Goal: Information Seeking & Learning: Learn about a topic

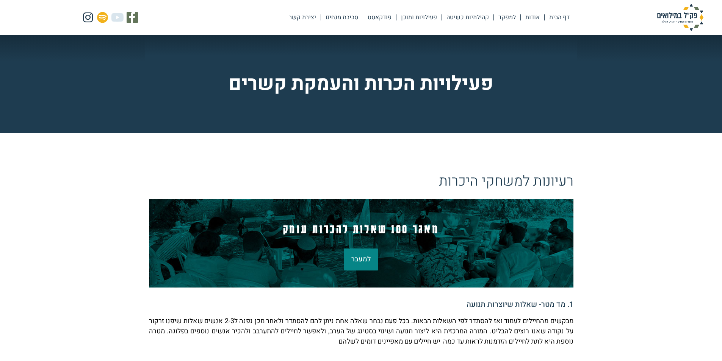
scroll to position [190, 0]
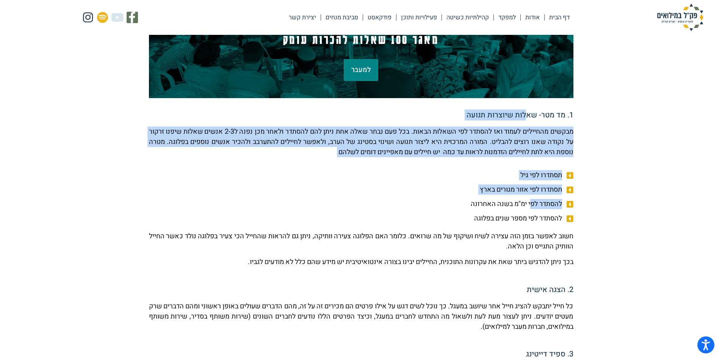
drag, startPoint x: 525, startPoint y: 109, endPoint x: 531, endPoint y: 202, distance: 93.1
click at [531, 202] on span "להסתדר לפי ימ"מ בשנה האחרונה" at bounding box center [517, 204] width 93 height 10
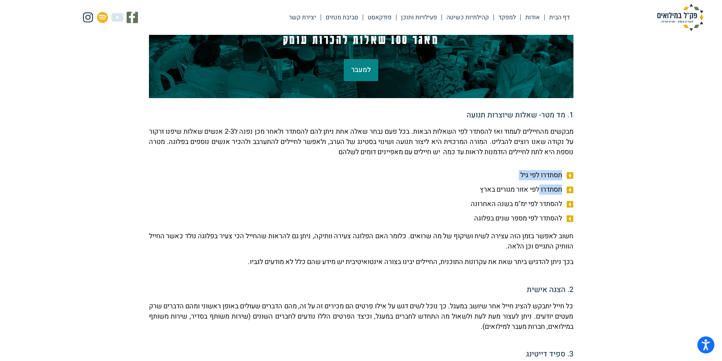
drag, startPoint x: 577, startPoint y: 177, endPoint x: 537, endPoint y: 191, distance: 42.6
click at [537, 191] on span "תסתדרו לפי אזור מגורים בארץ" at bounding box center [522, 190] width 84 height 10
click at [536, 191] on span "תסתדרו לפי אזור מגורים בארץ" at bounding box center [522, 190] width 84 height 10
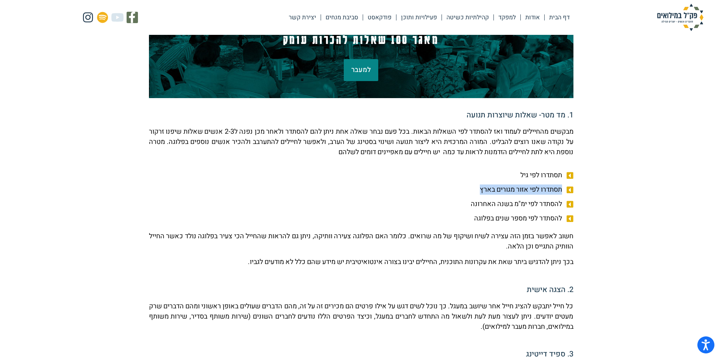
click at [536, 191] on span "תסתדרו לפי אזור מגורים בארץ" at bounding box center [522, 190] width 84 height 10
click at [490, 202] on span "להסתדר לפי ימ"מ בשנה האחרונה" at bounding box center [517, 204] width 93 height 10
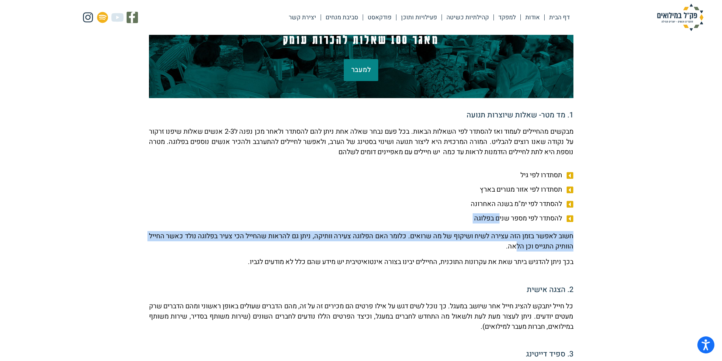
drag, startPoint x: 497, startPoint y: 220, endPoint x: 497, endPoint y: 242, distance: 22.4
click at [498, 242] on p "חשוב לאפשר בזמן הזה עצירה לשיח ושיקוף של מה שרואים. כלומר האם הפלוגה צעירה וותי…" at bounding box center [361, 241] width 425 height 20
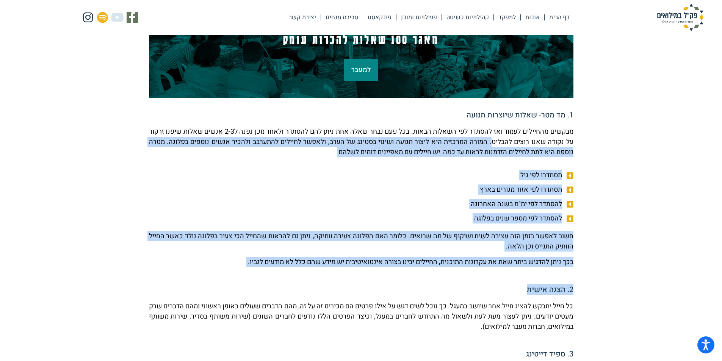
drag, startPoint x: 475, startPoint y: 146, endPoint x: 459, endPoint y: 287, distance: 142.7
click at [458, 284] on div "2. הצגה אישית" at bounding box center [361, 287] width 425 height 13
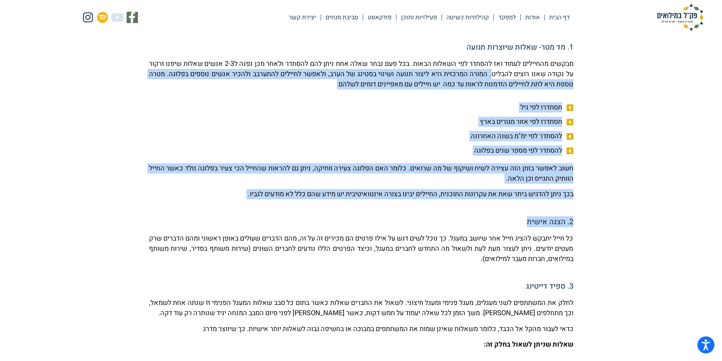
scroll to position [379, 0]
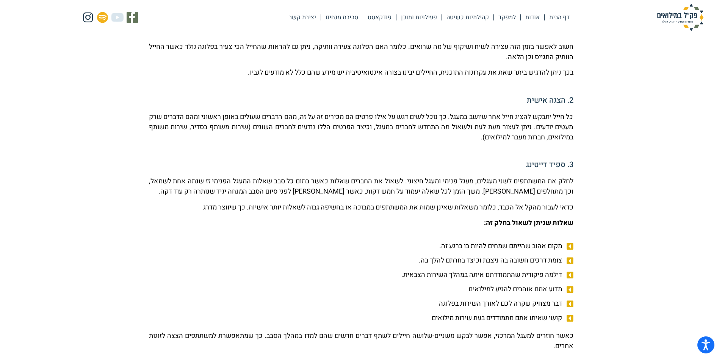
click at [483, 196] on p "לחלק את המשתתפים לשני מעגלים, מעגל פנימי ומעגל חיצוני. לשאול את החברים שאלות כא…" at bounding box center [361, 186] width 425 height 20
drag, startPoint x: 535, startPoint y: 181, endPoint x: 533, endPoint y: 187, distance: 5.4
click at [534, 185] on p "לחלק את המשתתפים לשני מעגלים, מעגל פנימי ומעגל חיצוני. לשאול את החברים שאלות כא…" at bounding box center [361, 186] width 425 height 20
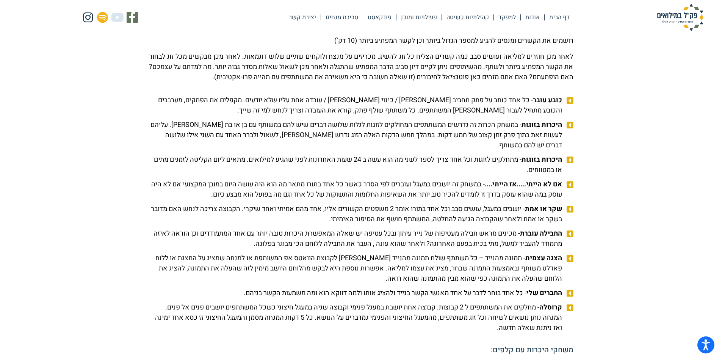
scroll to position [758, 0]
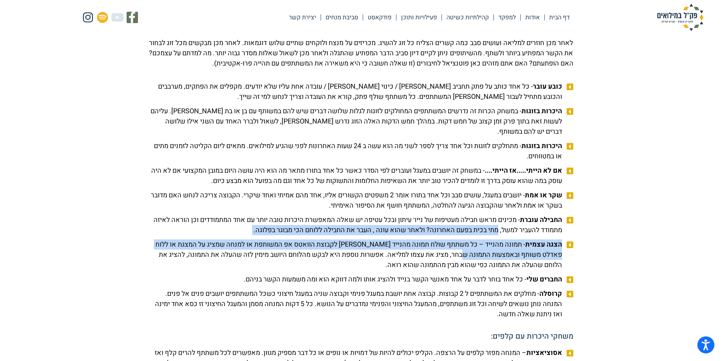
drag, startPoint x: 479, startPoint y: 237, endPoint x: 456, endPoint y: 268, distance: 38.7
click at [456, 268] on ul "כובע עובר - כל אחד כותב על פתק תחביב [PERSON_NAME] / כינוי [PERSON_NAME] / עובד…" at bounding box center [361, 201] width 425 height 238
click at [455, 268] on span "הצגה עצמית - תמונה מהנייד – כל משתתף שולח תמונה מהנייד [PERSON_NAME] לקבוצת הוו…" at bounding box center [356, 255] width 415 height 31
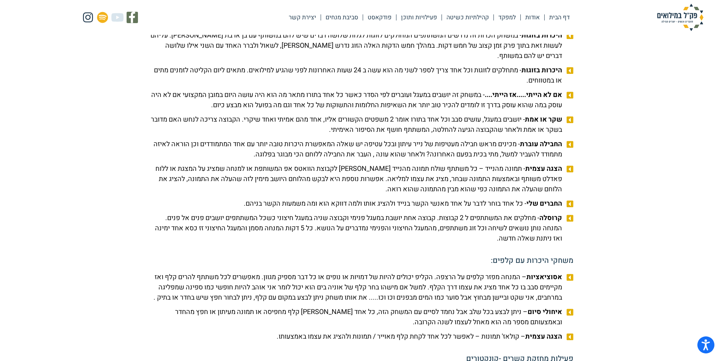
scroll to position [872, 0]
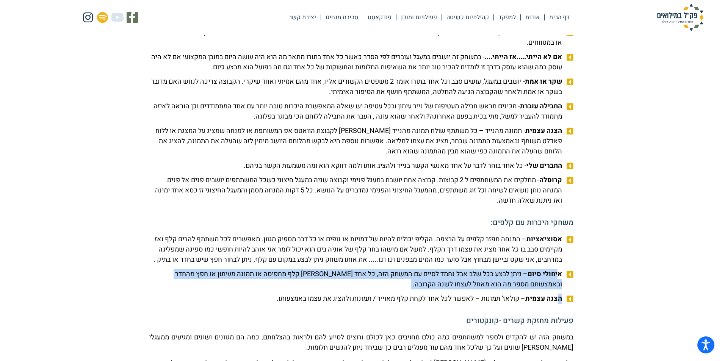
drag, startPoint x: 559, startPoint y: 292, endPoint x: 556, endPoint y: 326, distance: 34.6
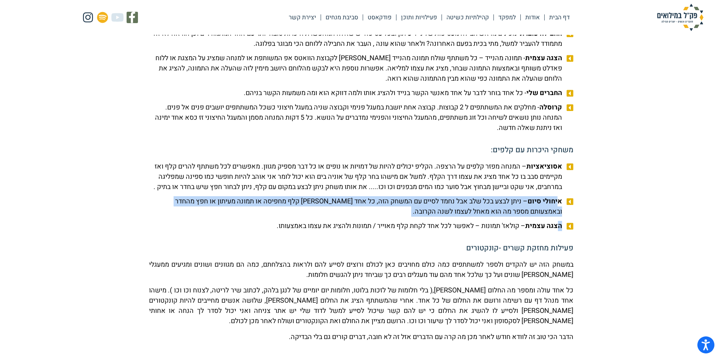
scroll to position [948, 0]
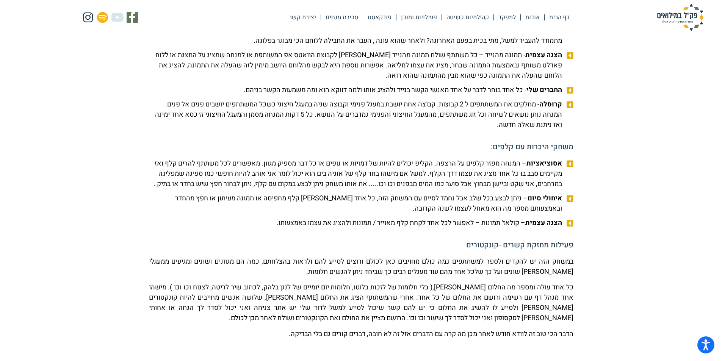
click at [552, 312] on p "כל אחד עולה ומספר מה החלום [PERSON_NAME],( בלי חלומות של לזכות בלוטו, חלומות יו…" at bounding box center [361, 302] width 425 height 41
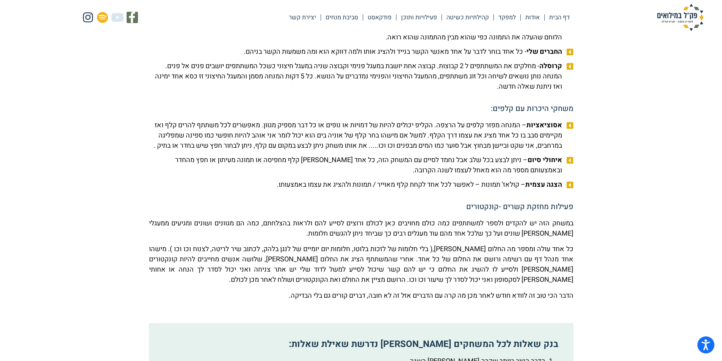
scroll to position [986, 0]
click at [515, 151] on span "אסוציאציות – המנחה מפזר קלפים על הרצפה. הקליפ יכולים להיות של דמויות או נופים א…" at bounding box center [356, 136] width 415 height 31
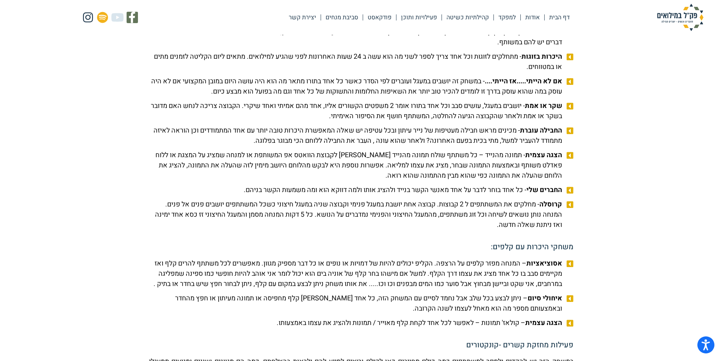
scroll to position [834, 0]
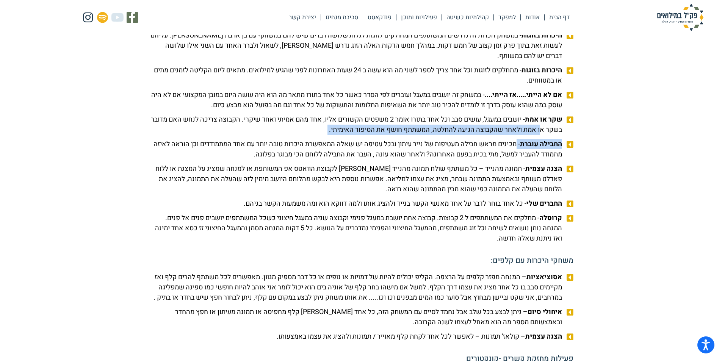
drag, startPoint x: 525, startPoint y: 138, endPoint x: 517, endPoint y: 153, distance: 17.3
click at [517, 153] on ul "כובע עובר - כל אחד כותב על פתק תחביב [PERSON_NAME] / כינוי [PERSON_NAME] / עובד…" at bounding box center [361, 125] width 425 height 238
click at [517, 153] on span "החבילה עוברת - מכינים מראש חבילה מעטיפות של נייר עיתון ובכל עטיפה יש שאלה המאפש…" at bounding box center [356, 149] width 415 height 20
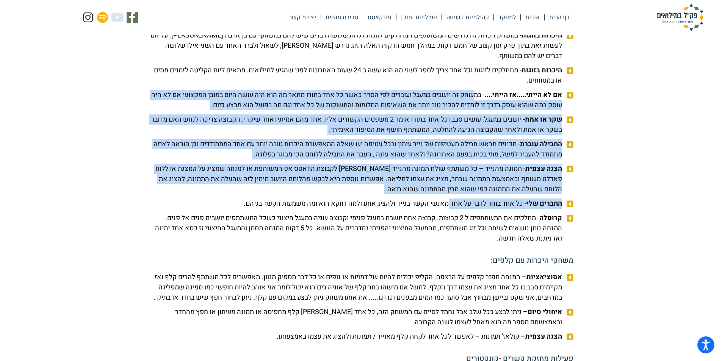
drag, startPoint x: 469, startPoint y: 110, endPoint x: 447, endPoint y: 221, distance: 113.5
click at [447, 221] on ul "כובע עובר - כל אחד כותב על פתק תחביב [PERSON_NAME] / כינוי [PERSON_NAME] / עובד…" at bounding box center [361, 125] width 425 height 238
click at [446, 211] on li "החברים שלי - כל אחד בוחר לדבר על אחד מאנשי הקשר בנייד ולהציג אותו ולמה דווקא הו…" at bounding box center [361, 205] width 425 height 13
click at [454, 195] on span "הצגה עצמית - תמונה מהנייד – כל משתתף שולח תמונה מהנייד [PERSON_NAME] לקבוצת הוו…" at bounding box center [356, 179] width 415 height 31
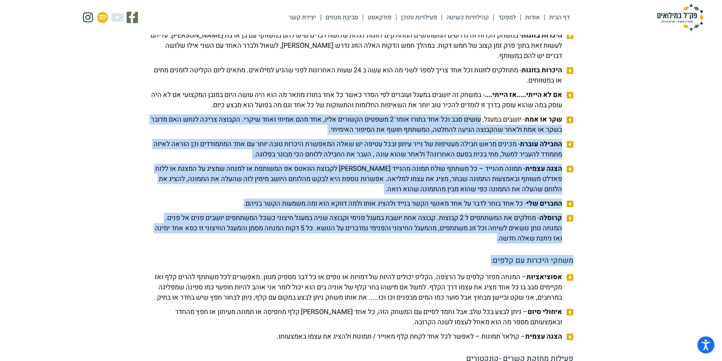
drag, startPoint x: 480, startPoint y: 128, endPoint x: 442, endPoint y: 273, distance: 149.9
click at [442, 265] on h5 "משחקי היכרות עם קלפים:" at bounding box center [361, 261] width 425 height 8
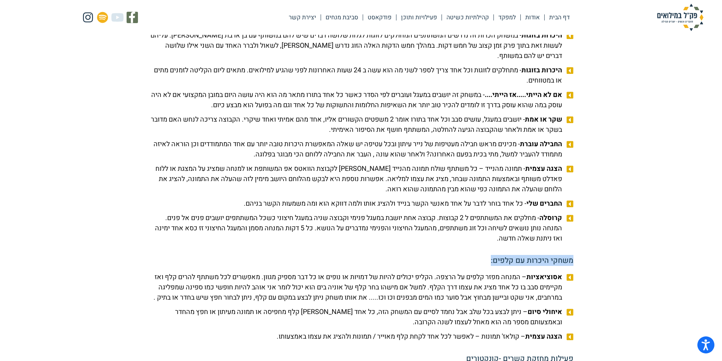
click at [442, 265] on h5 "משחקי היכרות עם קלפים:" at bounding box center [361, 261] width 425 height 8
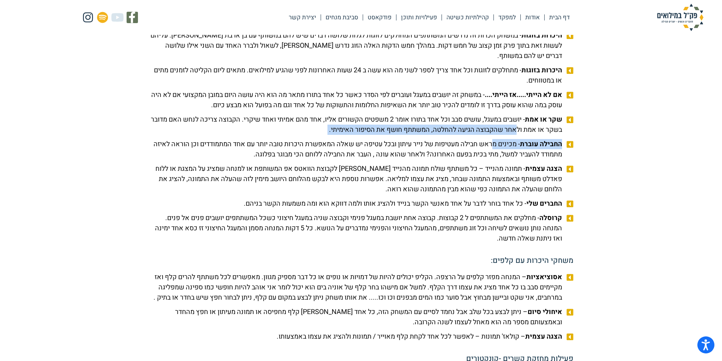
drag, startPoint x: 499, startPoint y: 147, endPoint x: 490, endPoint y: 163, distance: 17.8
click at [493, 160] on ul "כובע עובר - כל אחד כותב על פתק תחביב [PERSON_NAME] / כינוי [PERSON_NAME] / עובד…" at bounding box center [361, 125] width 425 height 238
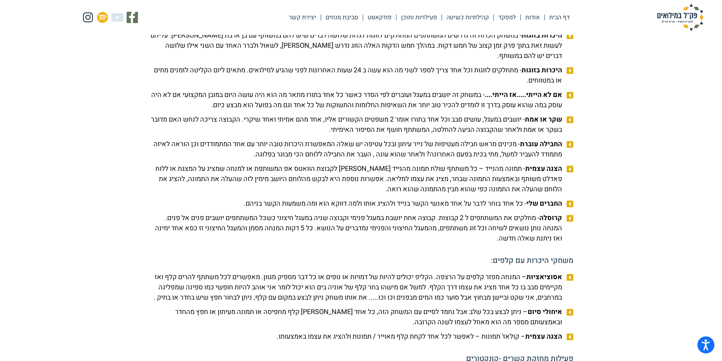
click at [490, 160] on span "החבילה עוברת - מכינים מראש חבילה מעטיפות של נייר עיתון ובכל עטיפה יש שאלה המאפש…" at bounding box center [356, 149] width 415 height 20
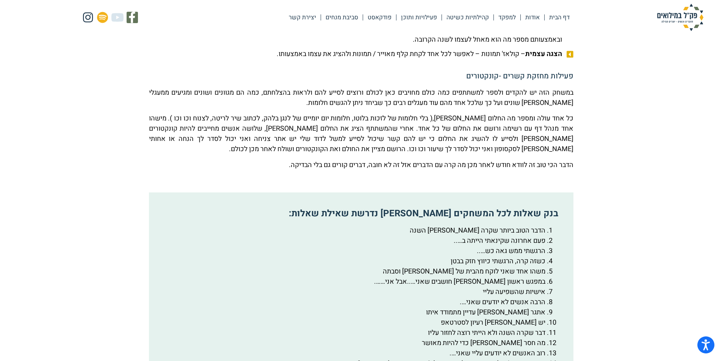
scroll to position [1289, 0]
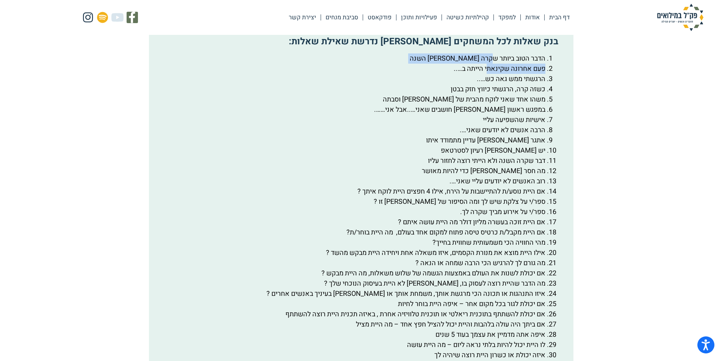
drag, startPoint x: 491, startPoint y: 82, endPoint x: 488, endPoint y: 91, distance: 9.2
click at [488, 91] on ol "הדבר הטוב ביותר שקרה [PERSON_NAME] השנה פעם אחרונה שקינאתי הייתה ב….. הרגשתי ממ…" at bounding box center [361, 217] width 399 height 328
click at [488, 74] on li "פעם אחרונה שקינאתי הייתה ב….." at bounding box center [354, 69] width 384 height 10
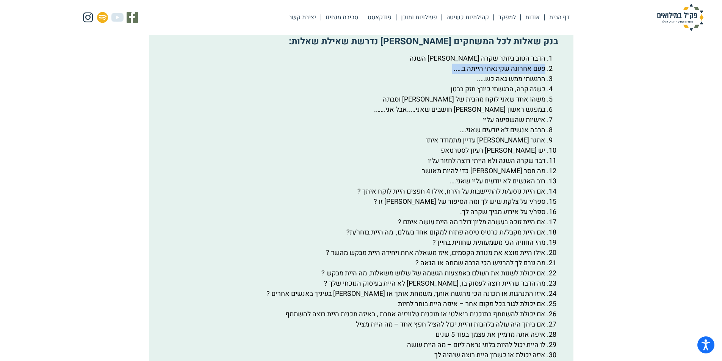
click at [488, 74] on li "פעם אחרונה שקינאתי הייתה ב….." at bounding box center [354, 69] width 384 height 10
click at [488, 84] on li "הרגשתי ממש גאה כש….." at bounding box center [354, 79] width 384 height 10
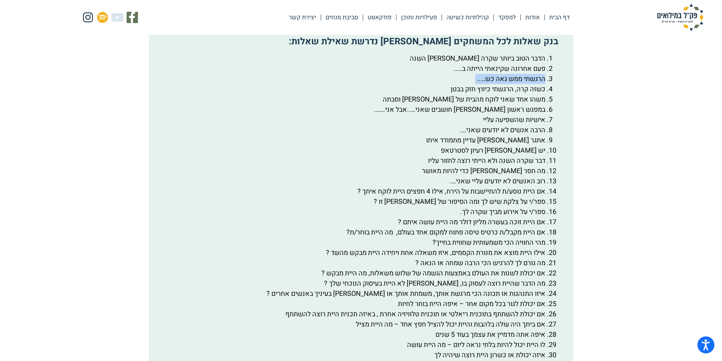
click at [488, 84] on li "הרגשתי ממש גאה כש….." at bounding box center [354, 79] width 384 height 10
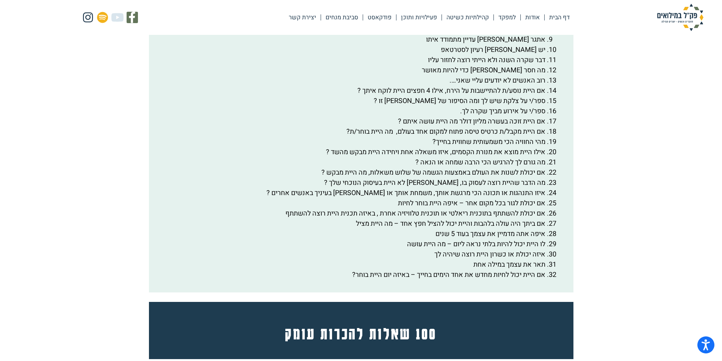
scroll to position [1403, 0]
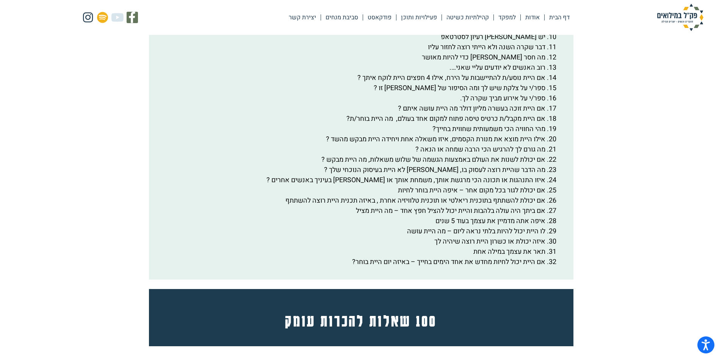
click at [394, 329] on h4 "100 שאלות להכרות עומק" at bounding box center [361, 320] width 391 height 17
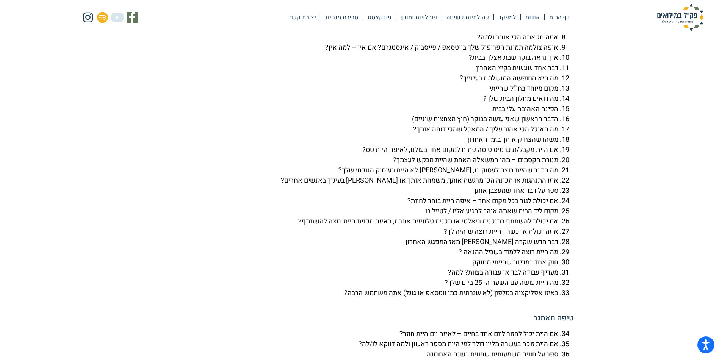
scroll to position [1858, 0]
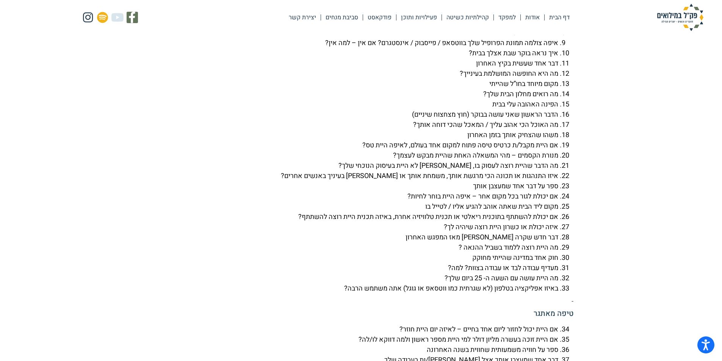
click at [545, 273] on li "מעדיף עבודה לבד או עבודה בצוות? למה?" at bounding box center [353, 268] width 409 height 10
drag, startPoint x: 540, startPoint y: 291, endPoint x: 536, endPoint y: 293, distance: 4.9
click at [537, 273] on li "מעדיף עבודה לבד או עבודה בצוות? למה?" at bounding box center [353, 268] width 409 height 10
click at [535, 273] on li "מעדיף עבודה לבד או עבודה בצוות? למה?" at bounding box center [353, 268] width 409 height 10
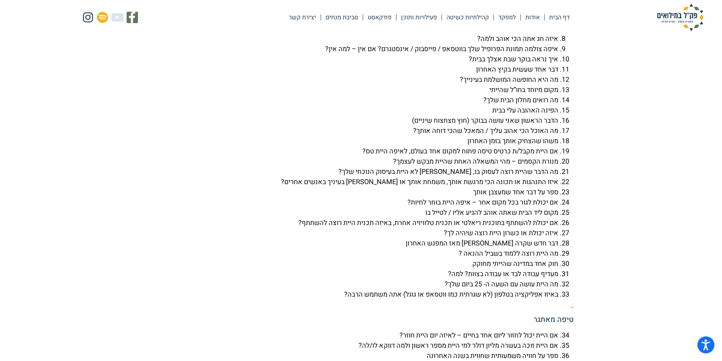
scroll to position [1896, 0]
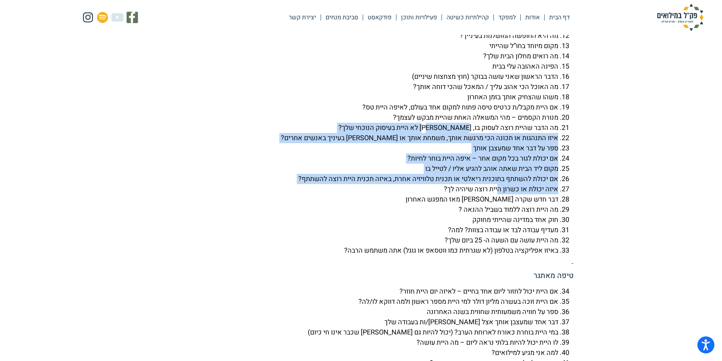
drag, startPoint x: 463, startPoint y: 152, endPoint x: 498, endPoint y: 215, distance: 72.8
click at [498, 215] on ol "איפה היית לפני 24 שעות? ספר/י על צלקת שיש לך שיר אחד שאתה מתחבר אליו מקום בארץ …" at bounding box center [361, 87] width 425 height 338
click at [498, 205] on li "דבר חדש שקרה [PERSON_NAME] מאז המפגש האחרון" at bounding box center [353, 200] width 409 height 10
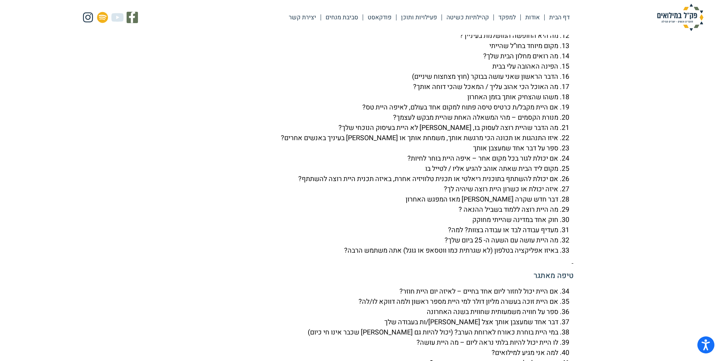
click at [510, 215] on li "מה היית רוצה ללמוד בשביל ההנאה ?" at bounding box center [353, 210] width 409 height 10
click at [509, 215] on li "מה היית רוצה ללמוד בשביל ההנאה ?" at bounding box center [353, 210] width 409 height 10
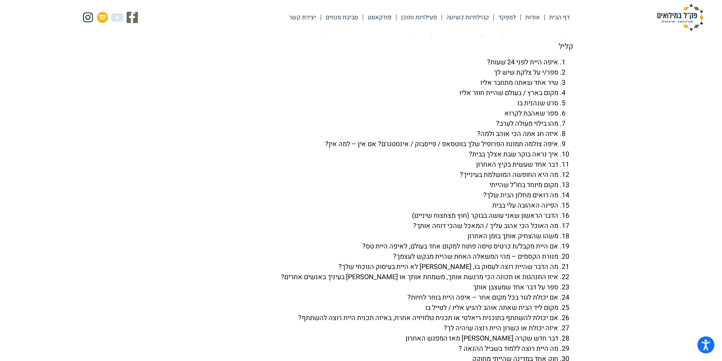
scroll to position [1744, 0]
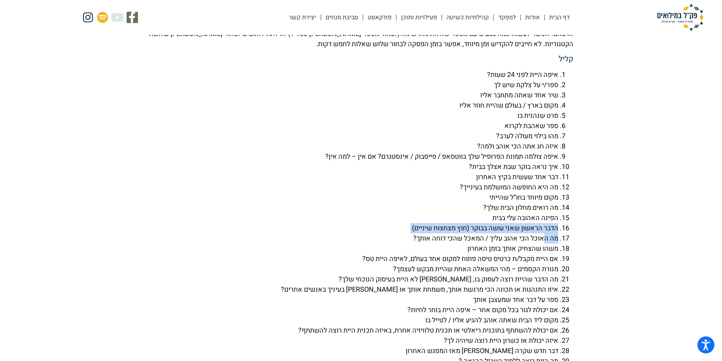
drag, startPoint x: 566, startPoint y: 253, endPoint x: 545, endPoint y: 263, distance: 23.9
click at [545, 263] on ol "איפה היית לפני 24 שעות? ספר/י על צלקת שיש לך שיר אחד שאתה מתחבר אליו מקום בארץ …" at bounding box center [361, 239] width 425 height 338
click at [499, 152] on li "איזה חג אתה הכי אוהב ולמה?" at bounding box center [353, 146] width 409 height 10
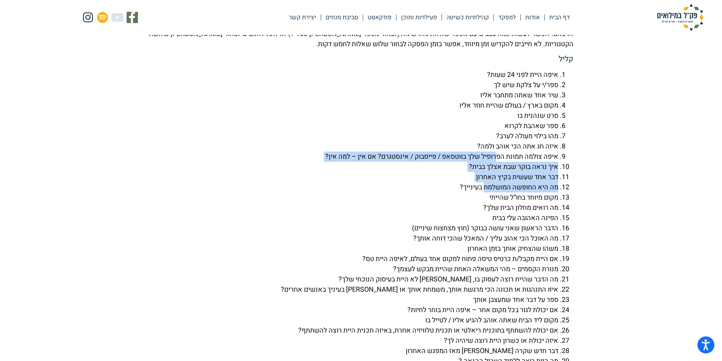
drag, startPoint x: 496, startPoint y: 175, endPoint x: 483, endPoint y: 212, distance: 39.6
click at [483, 212] on ol "איפה היית לפני 24 שעות? ספר/י על צלקת שיש לך שיר אחד שאתה מתחבר אליו מקום בארץ …" at bounding box center [361, 239] width 425 height 338
click at [483, 193] on li "מה היא החופשה המושלמת בעינייך?" at bounding box center [353, 187] width 409 height 10
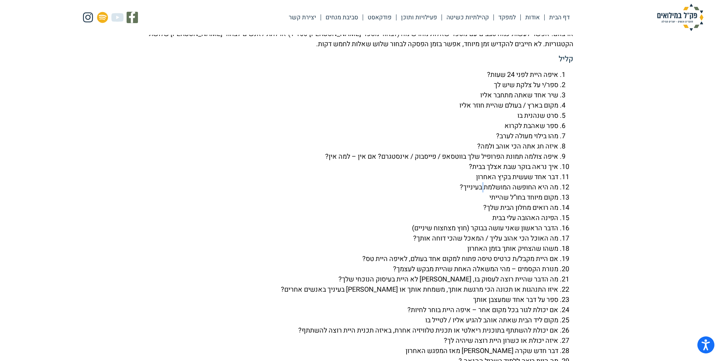
click at [483, 193] on li "מה היא החופשה המושלמת בעינייך?" at bounding box center [353, 187] width 409 height 10
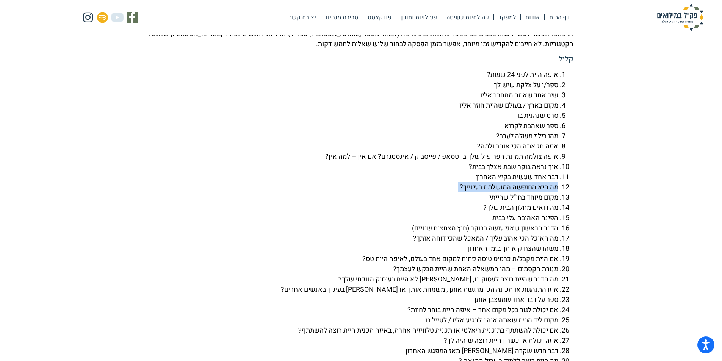
click at [483, 193] on li "מה היא החופשה המושלמת בעינייך?" at bounding box center [353, 187] width 409 height 10
